Goal: Task Accomplishment & Management: Use online tool/utility

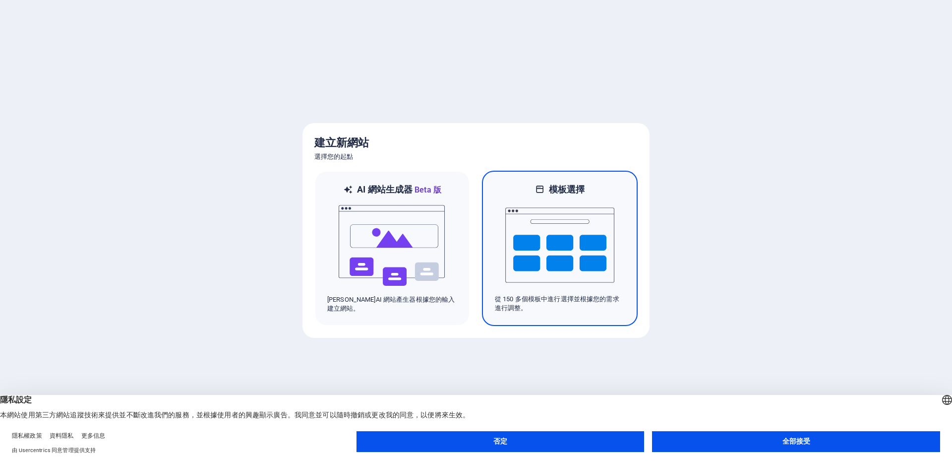
click at [578, 236] on img at bounding box center [559, 244] width 109 height 99
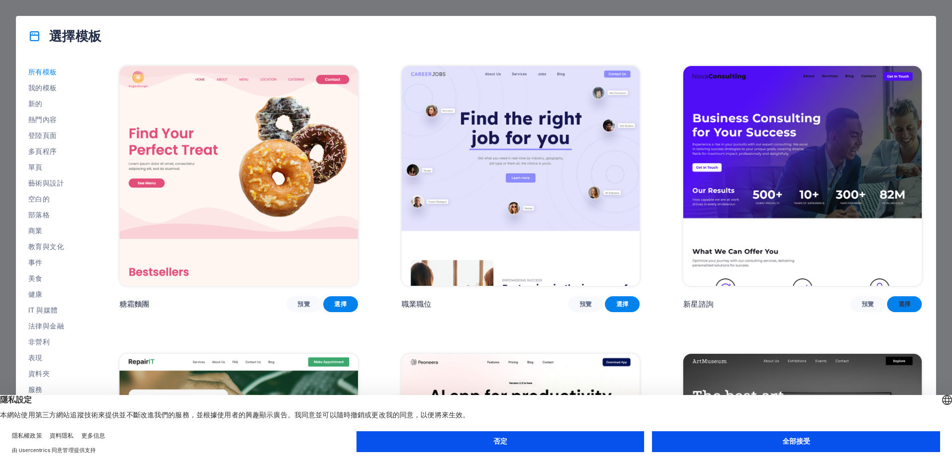
click at [910, 303] on span "選擇" at bounding box center [904, 304] width 19 height 8
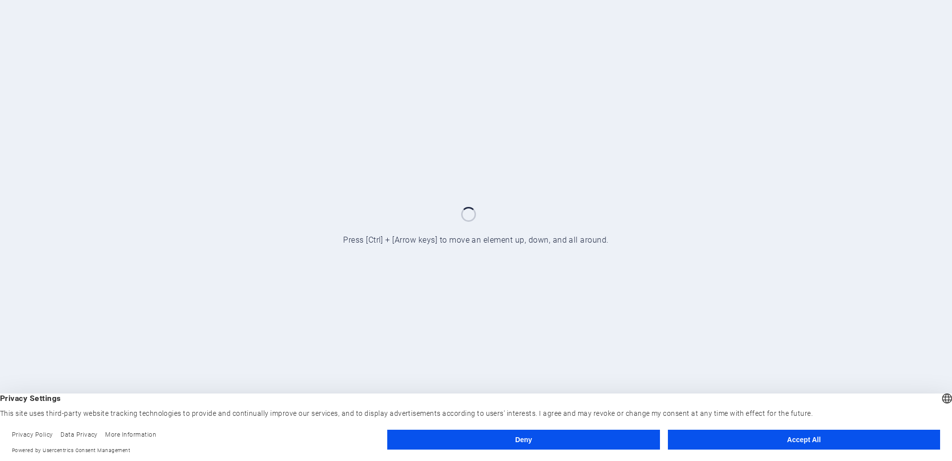
click at [785, 437] on button "Accept All" at bounding box center [804, 440] width 272 height 20
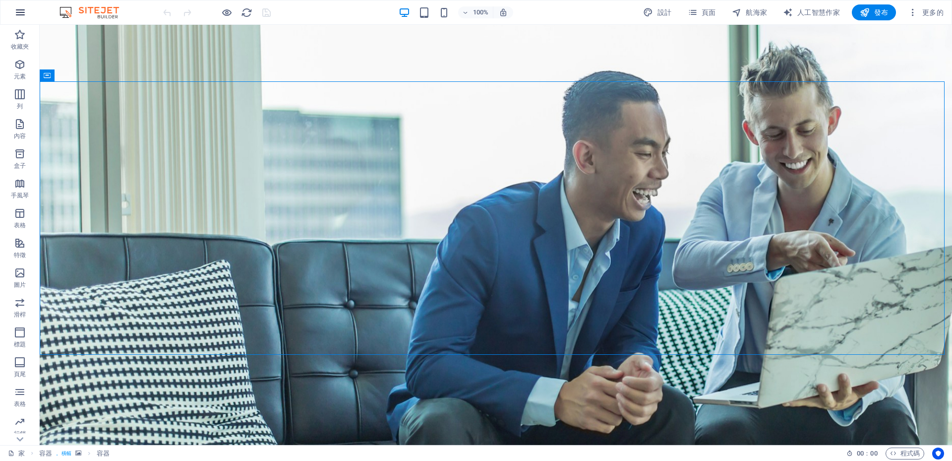
click at [14, 18] on button "button" at bounding box center [20, 12] width 24 height 24
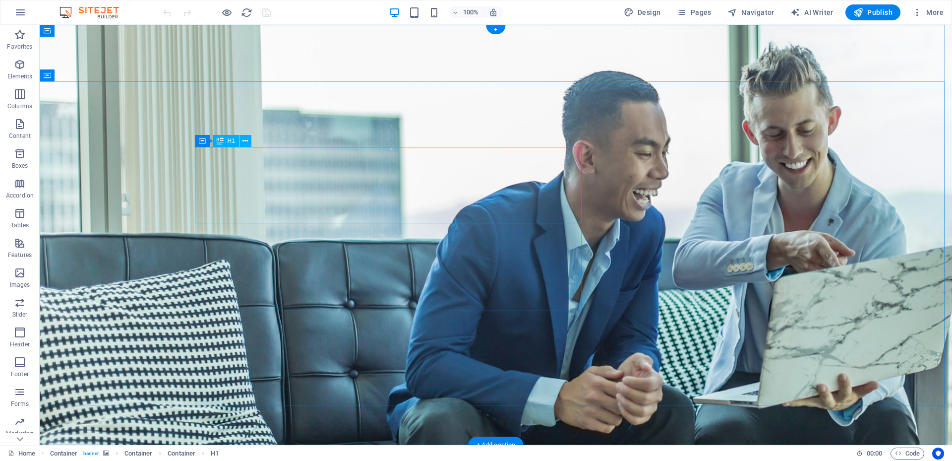
click at [245, 140] on icon at bounding box center [245, 141] width 5 height 10
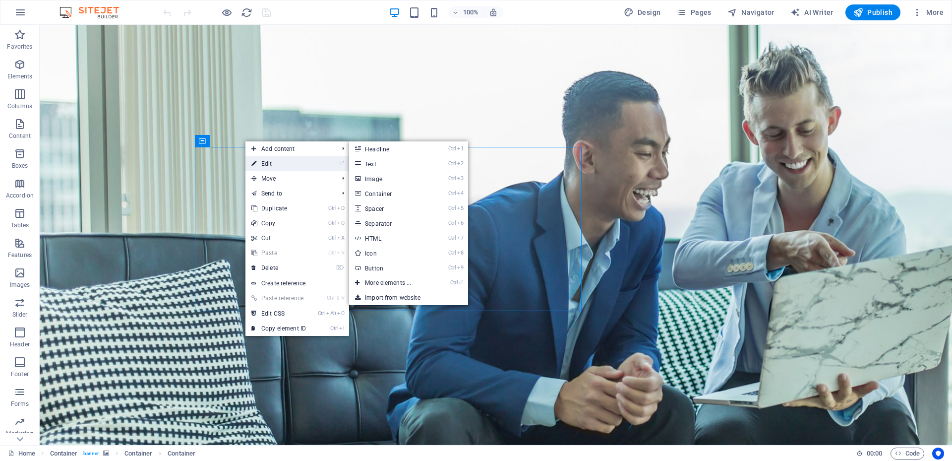
drag, startPoint x: 262, startPoint y: 164, endPoint x: 113, endPoint y: 151, distance: 149.3
click at [262, 164] on link "⏎ Edit" at bounding box center [279, 163] width 66 height 15
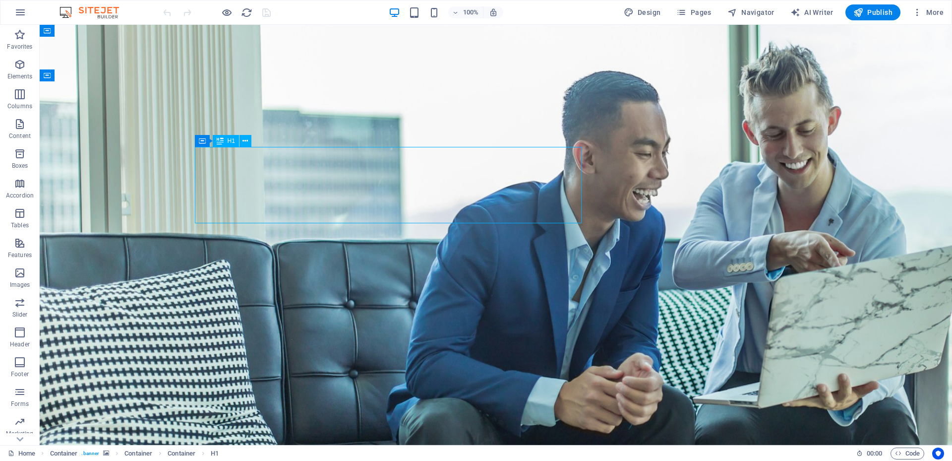
drag, startPoint x: 136, startPoint y: 165, endPoint x: 361, endPoint y: 182, distance: 225.3
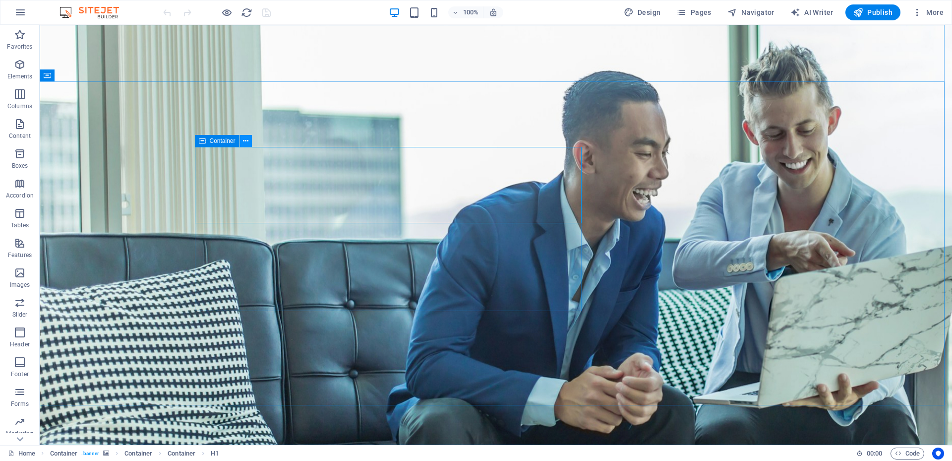
click at [245, 141] on icon at bounding box center [245, 141] width 5 height 10
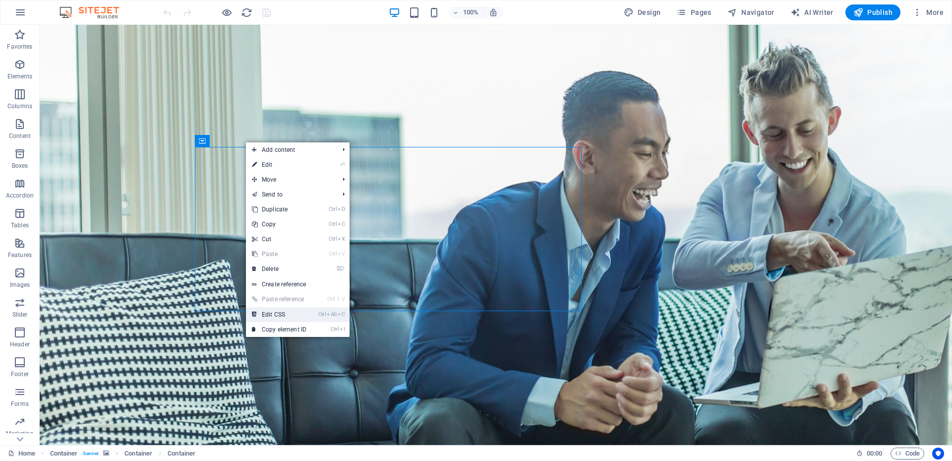
click at [279, 315] on link "Ctrl Alt C Edit CSS" at bounding box center [279, 314] width 66 height 15
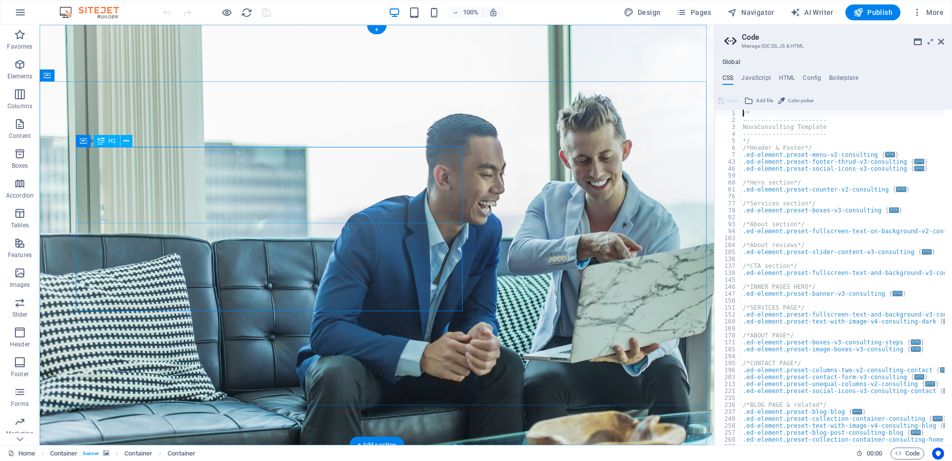
drag, startPoint x: 207, startPoint y: 171, endPoint x: 235, endPoint y: 175, distance: 27.6
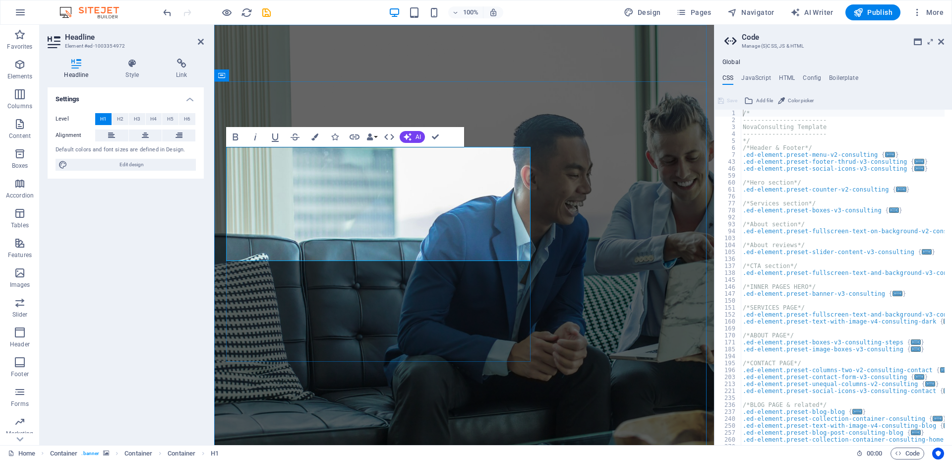
drag, startPoint x: 237, startPoint y: 166, endPoint x: 452, endPoint y: 236, distance: 226.4
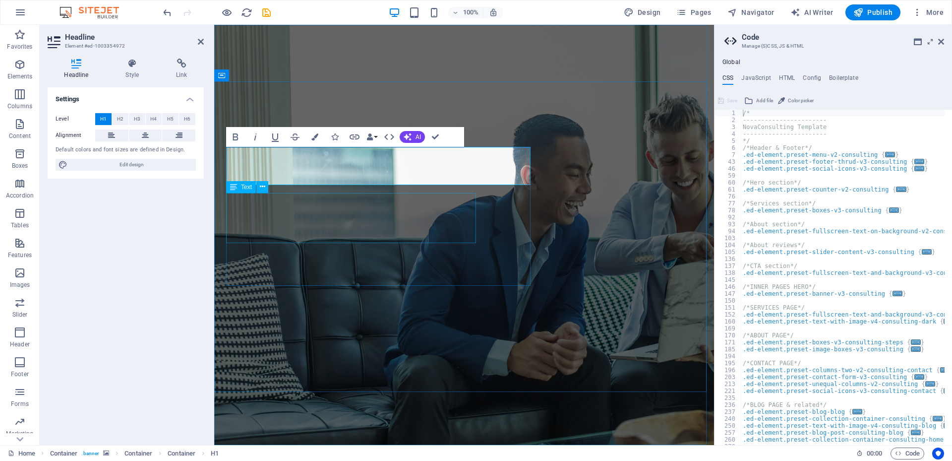
scroll to position [0, 5]
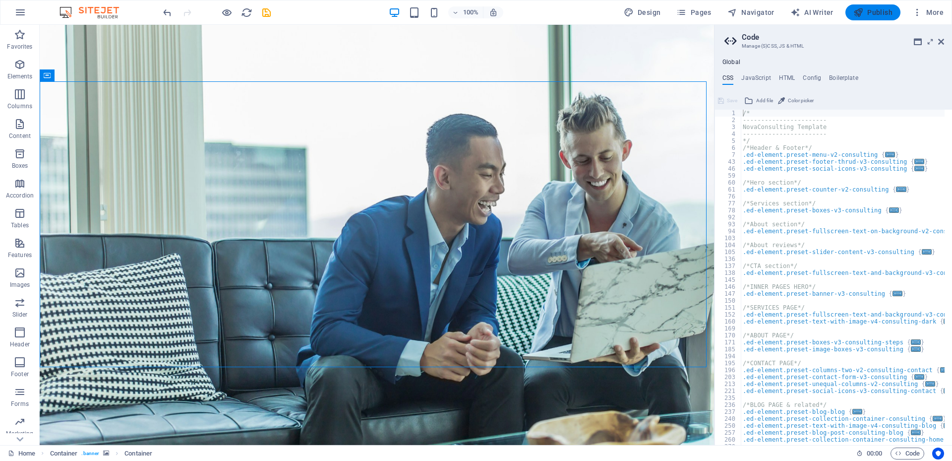
click at [881, 12] on span "Publish" at bounding box center [873, 12] width 39 height 10
